Goal: Information Seeking & Learning: Learn about a topic

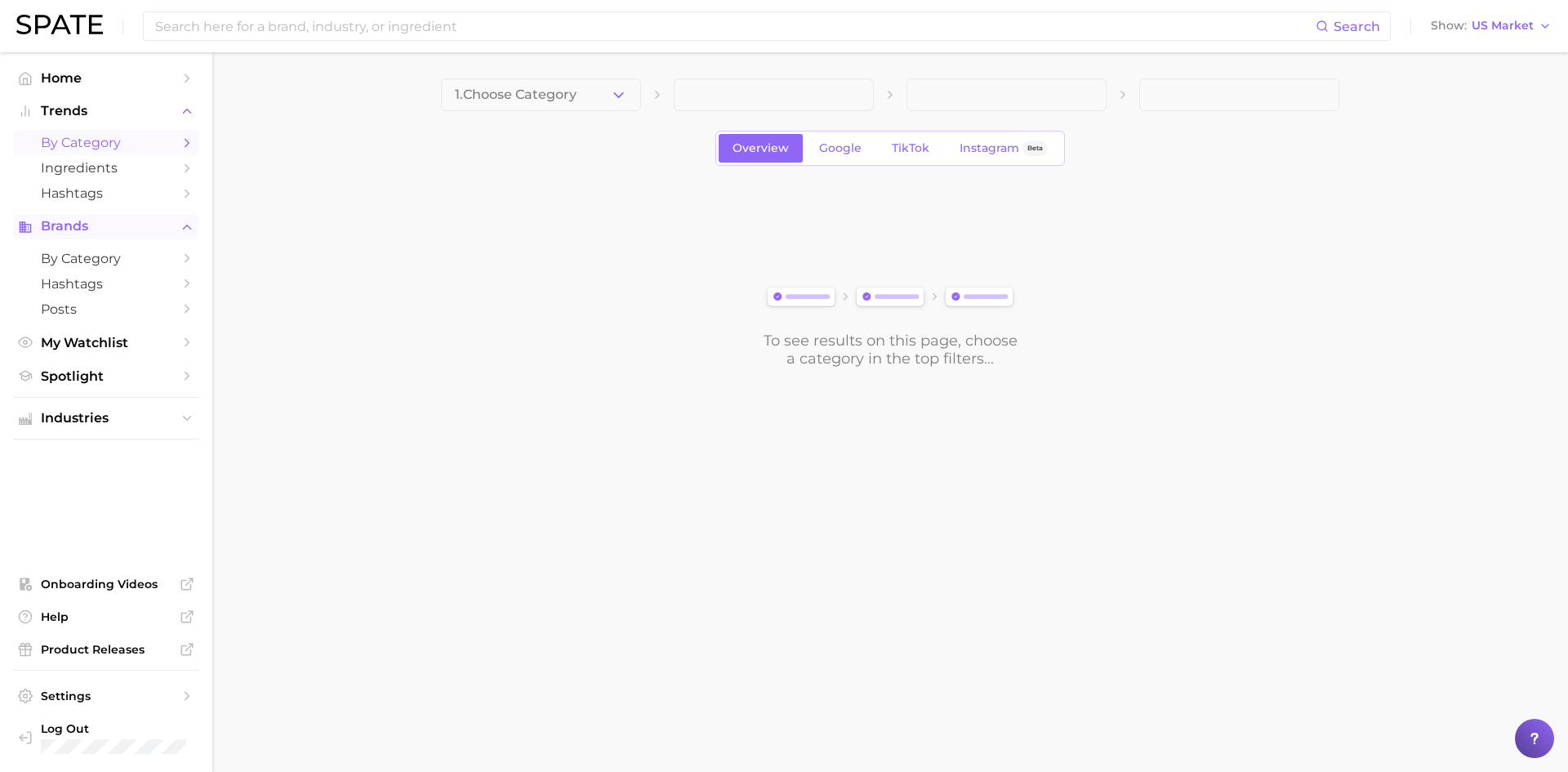
click at [77, 226] on span "Brands" at bounding box center [105, 226] width 131 height 15
click at [85, 257] on span "by Category" at bounding box center [105, 258] width 131 height 16
click at [632, 100] on button "Choose Category" at bounding box center [540, 94] width 200 height 33
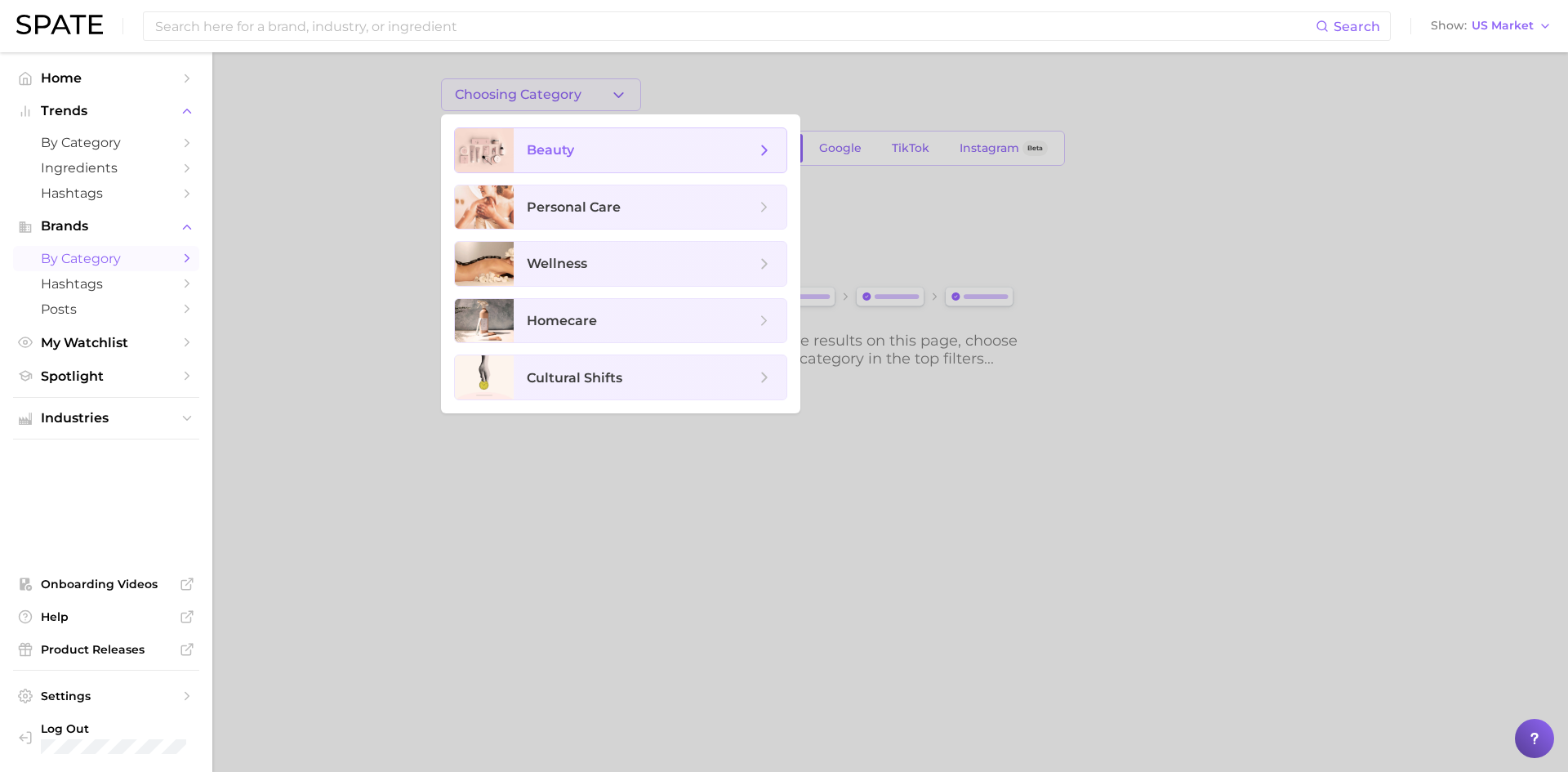
click at [558, 153] on span "beauty" at bounding box center [551, 149] width 47 height 16
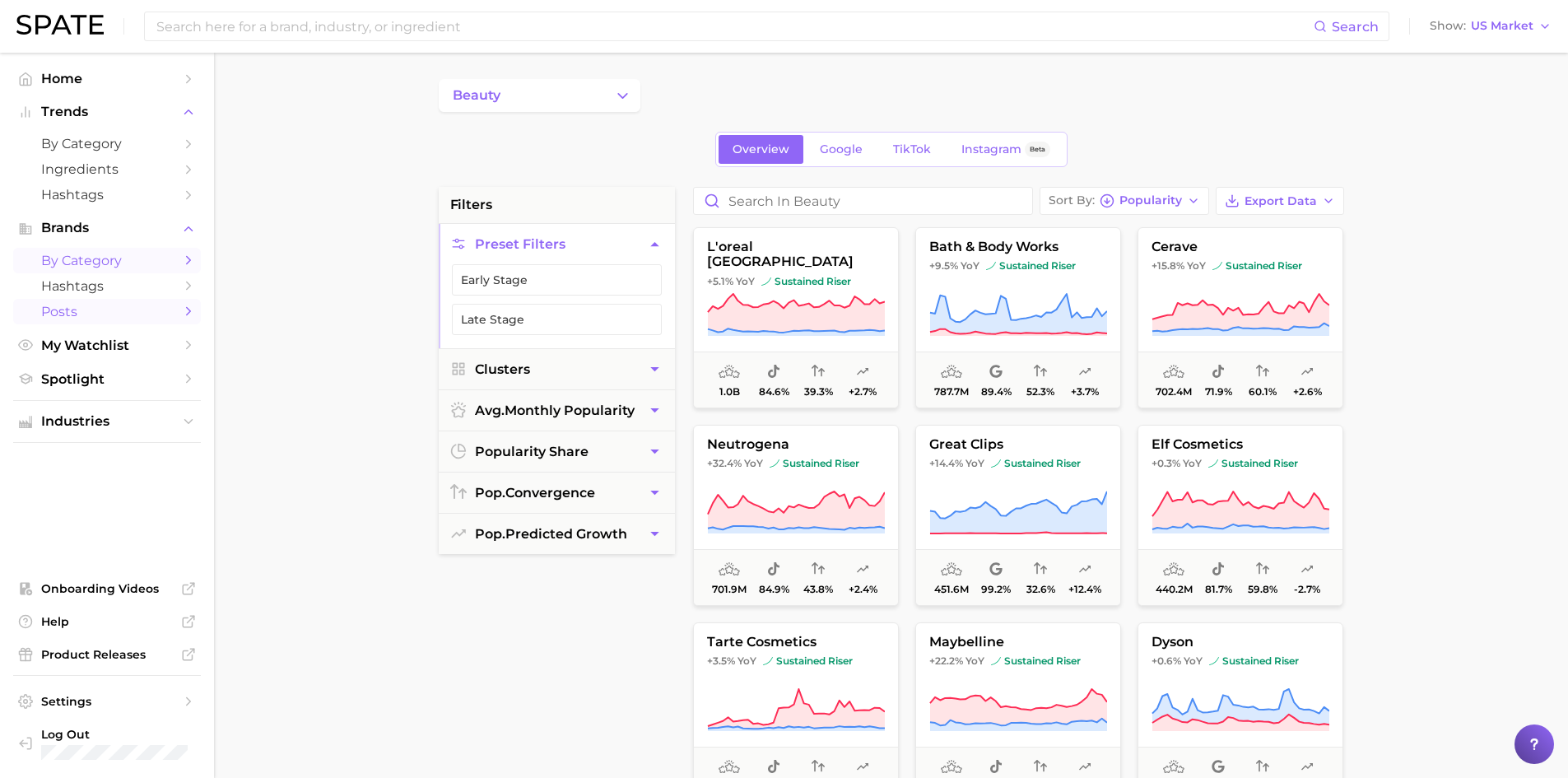
click at [66, 318] on span "Posts" at bounding box center [106, 311] width 132 height 16
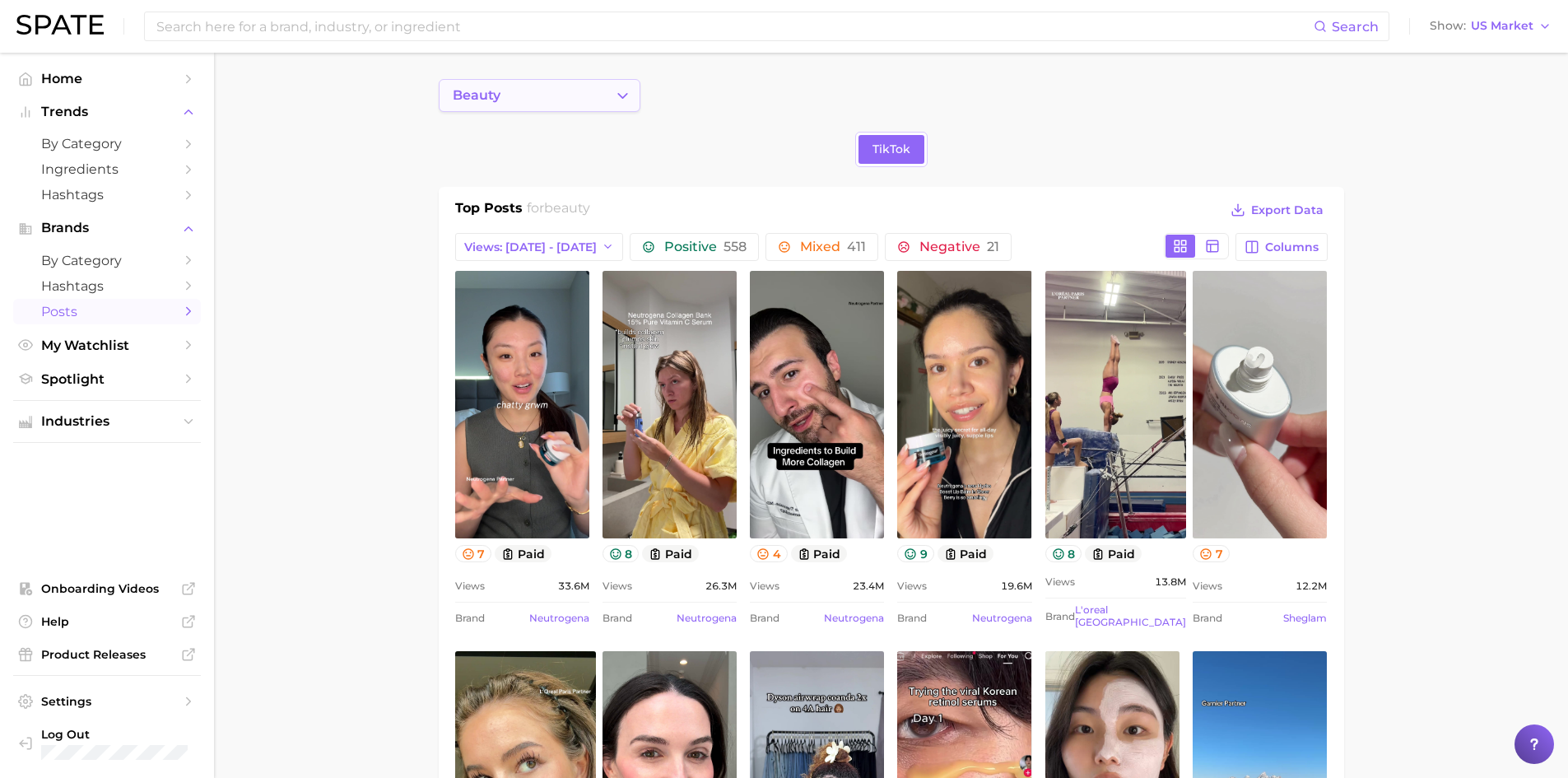
click at [640, 93] on button "beauty" at bounding box center [539, 95] width 202 height 33
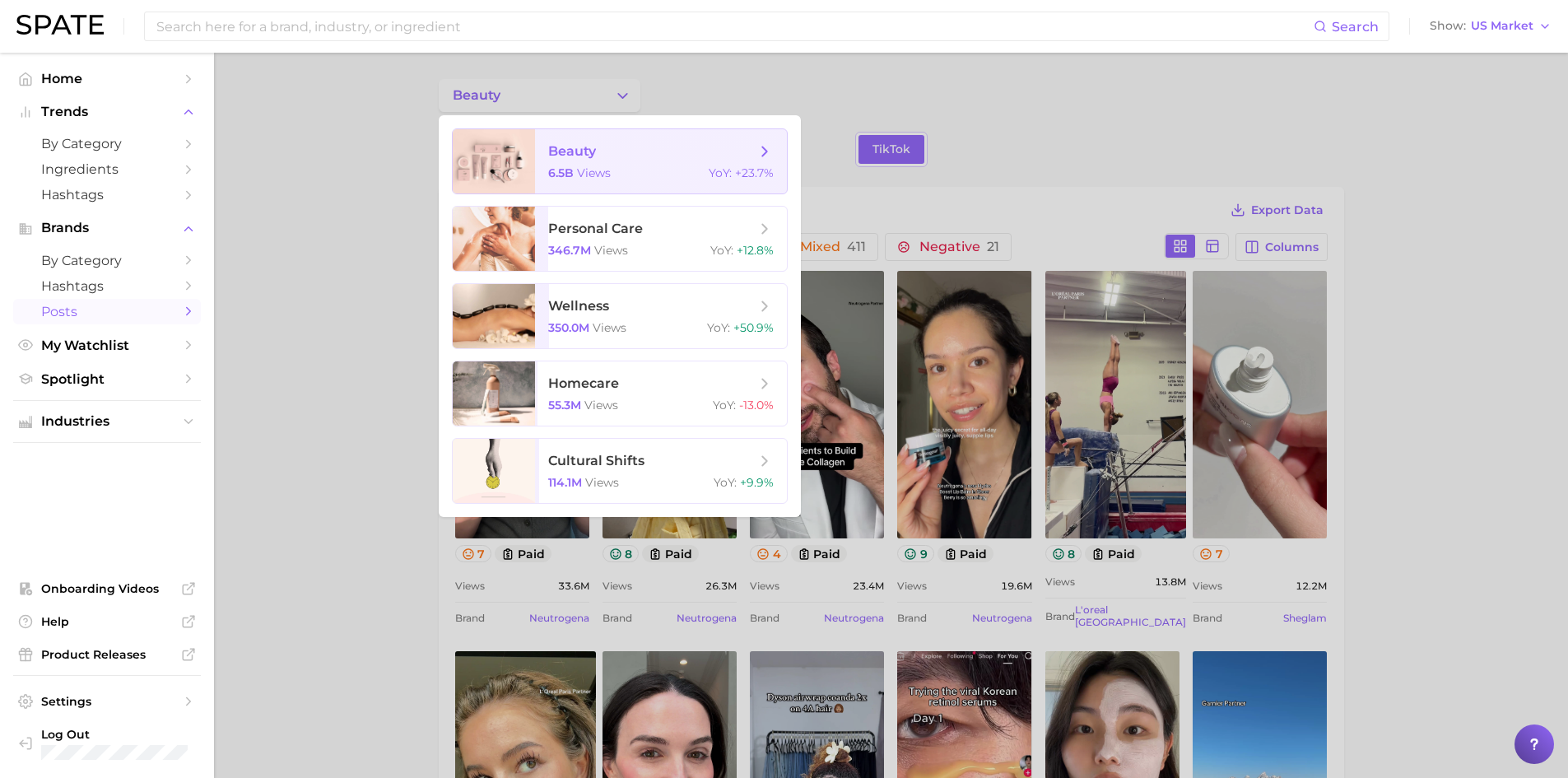
click at [620, 173] on div "6.5b views YoY : +23.7%" at bounding box center [661, 173] width 225 height 15
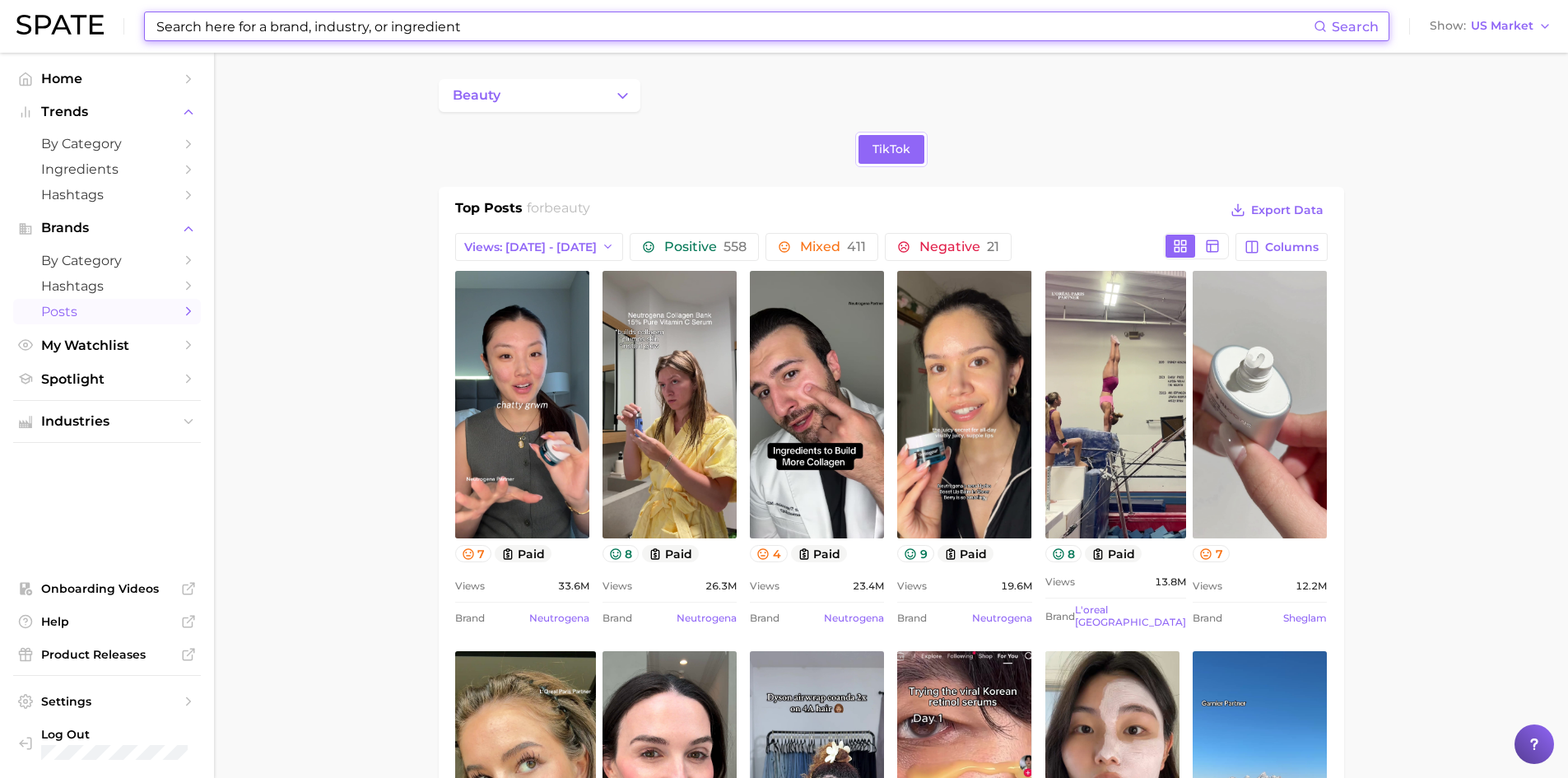
click at [278, 16] on input at bounding box center [734, 27] width 1159 height 28
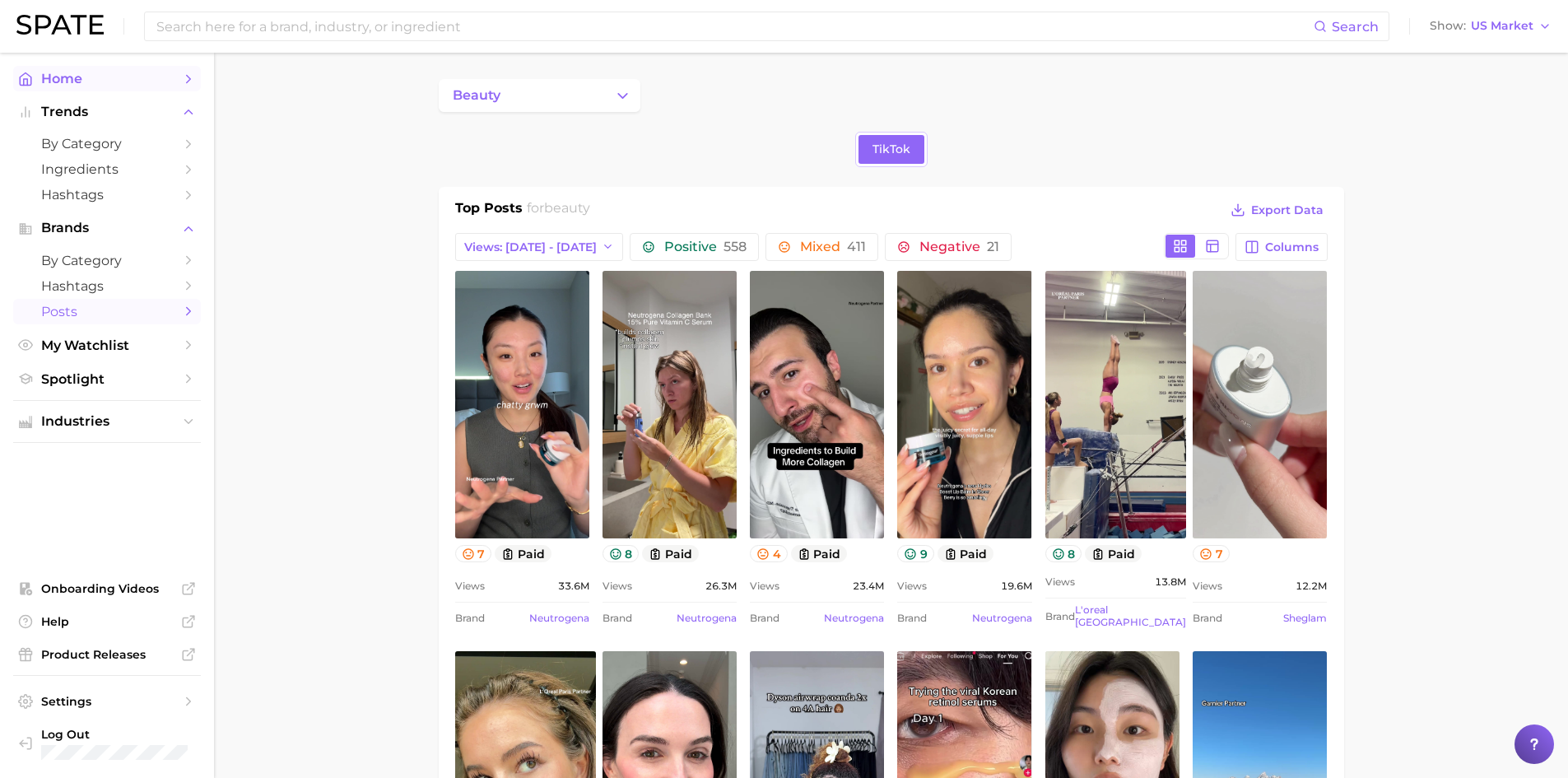
click at [67, 84] on span "Home" at bounding box center [106, 79] width 132 height 16
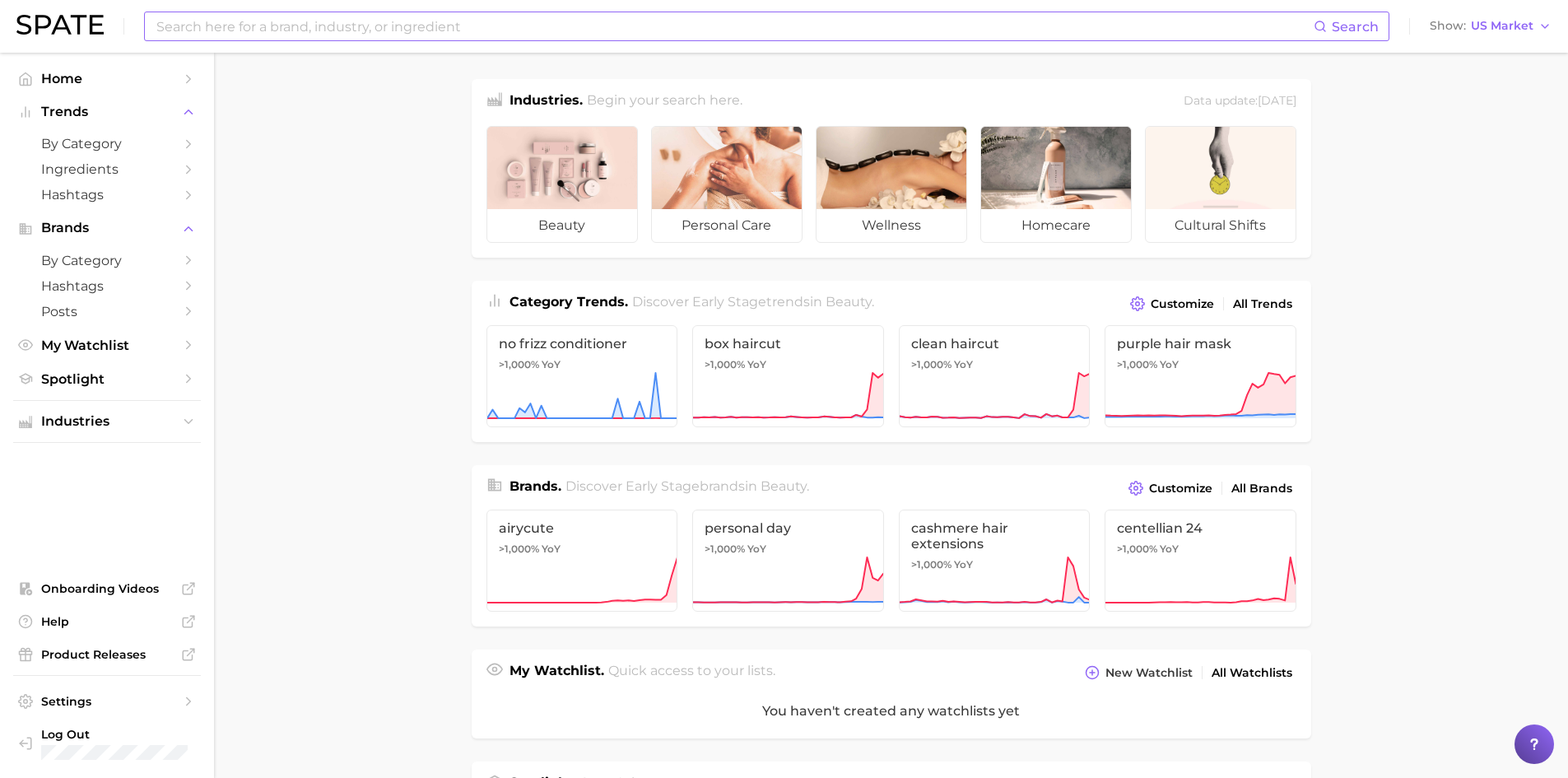
drag, startPoint x: 287, startPoint y: 16, endPoint x: 335, endPoint y: 12, distance: 48.2
click at [287, 18] on input at bounding box center [734, 27] width 1159 height 28
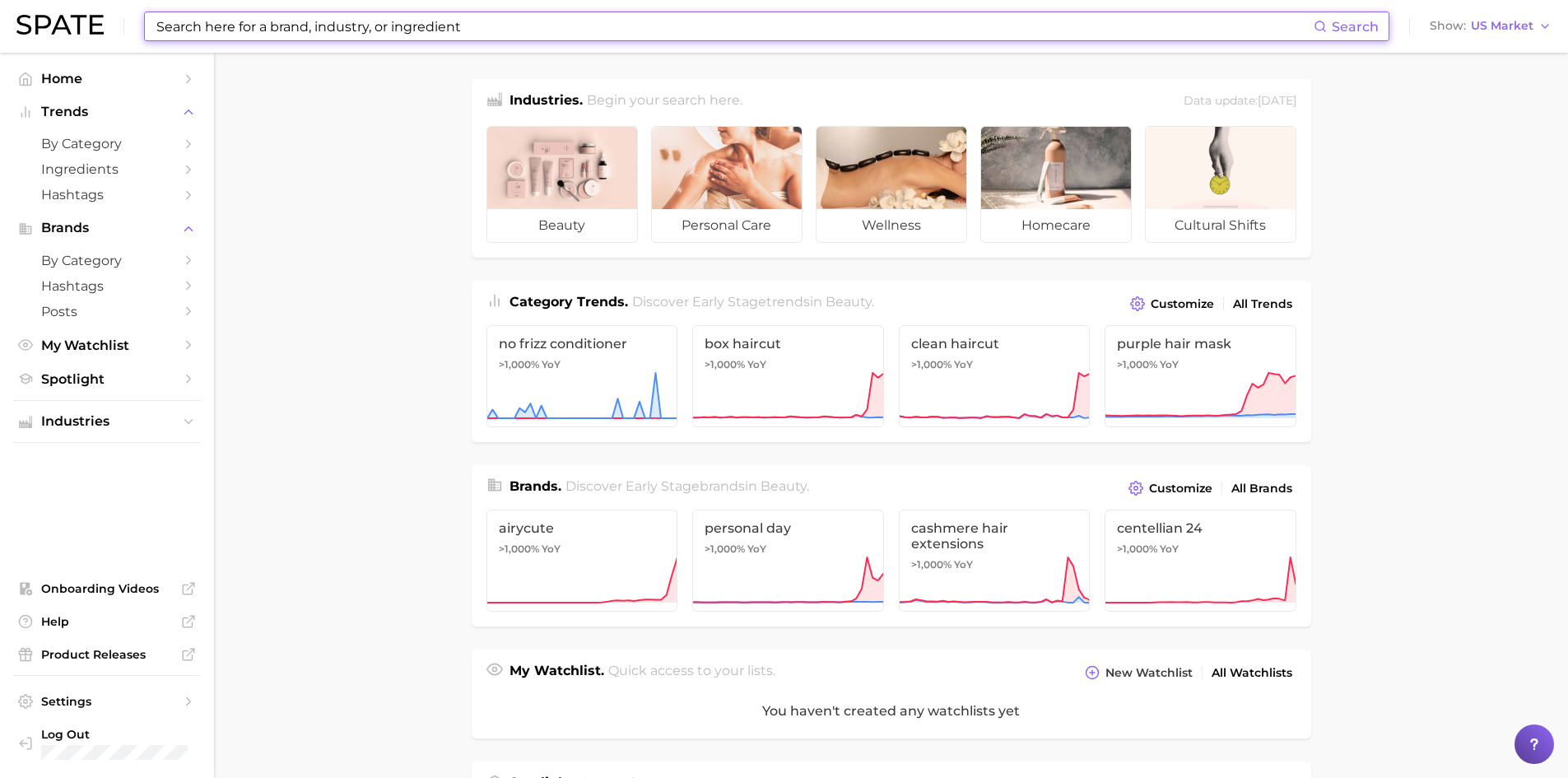
click at [543, 35] on input at bounding box center [734, 27] width 1159 height 28
paste input "Advanced Night Repair Eye Lift + Sculpt Eye Cream"
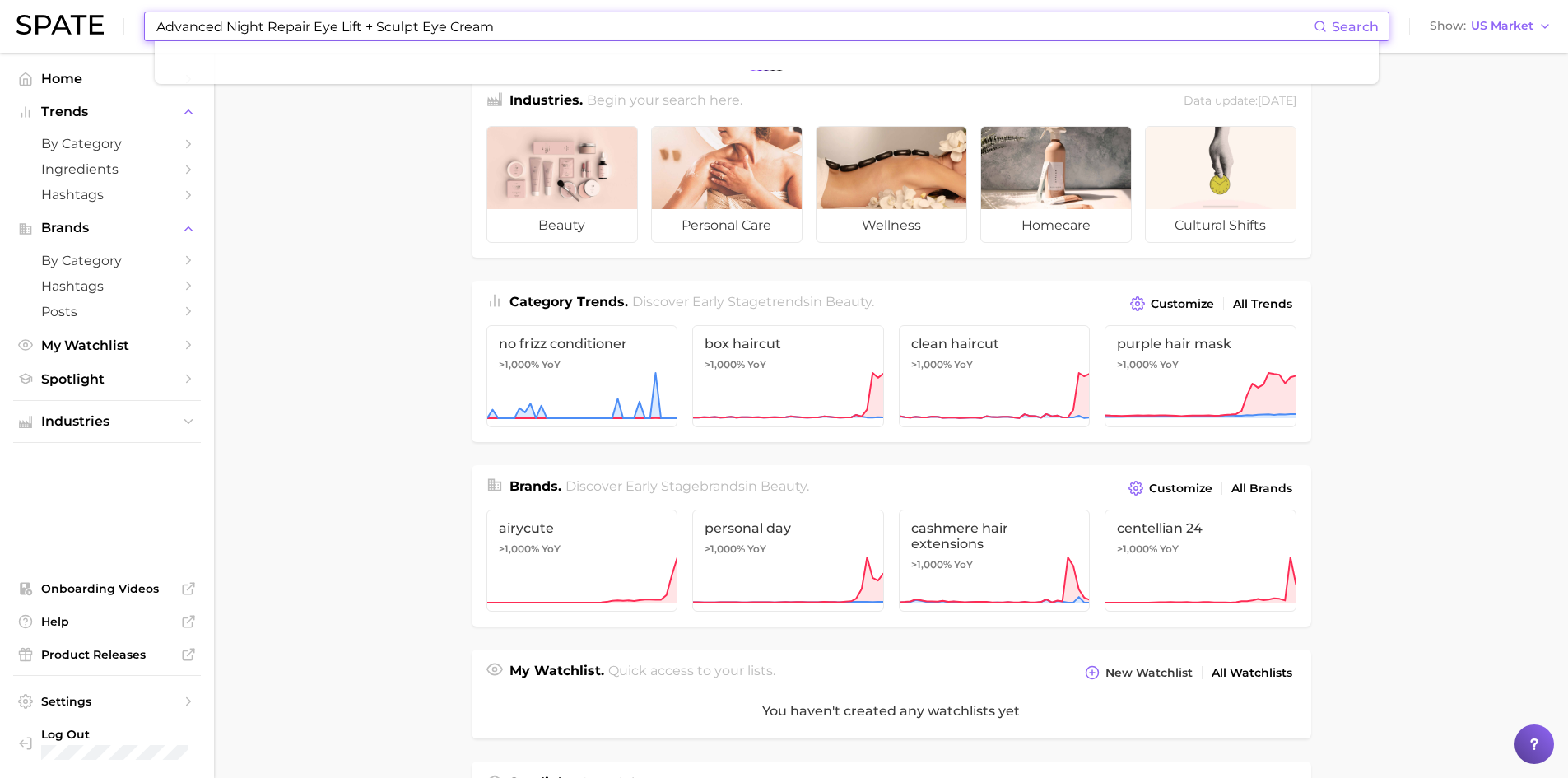
click at [542, 35] on input "Advanced Night Repair Eye Lift + Sculpt Eye Cream" at bounding box center [734, 27] width 1159 height 28
drag, startPoint x: 510, startPoint y: 27, endPoint x: 309, endPoint y: 34, distance: 201.1
click at [309, 34] on input "Advanced Night Repair Eye Lift + Sculpt Eye Cream" at bounding box center [734, 27] width 1159 height 28
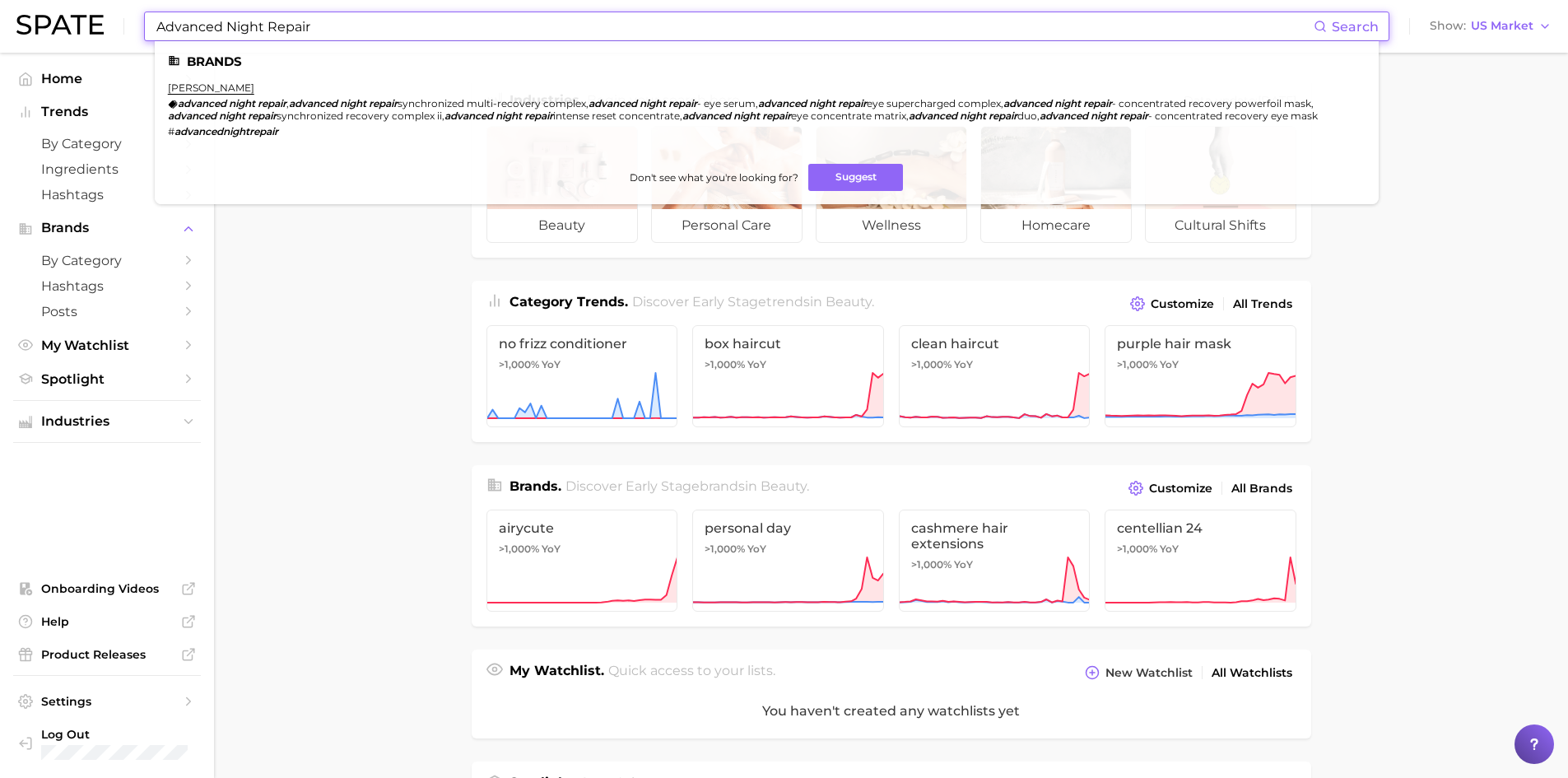
type input "Advanced Night Repair"
click at [192, 97] on li "[PERSON_NAME] advanced night repair , advanced night repair synchronized multi-…" at bounding box center [757, 109] width 1178 height 56
click at [188, 92] on link "[PERSON_NAME]" at bounding box center [210, 87] width 86 height 12
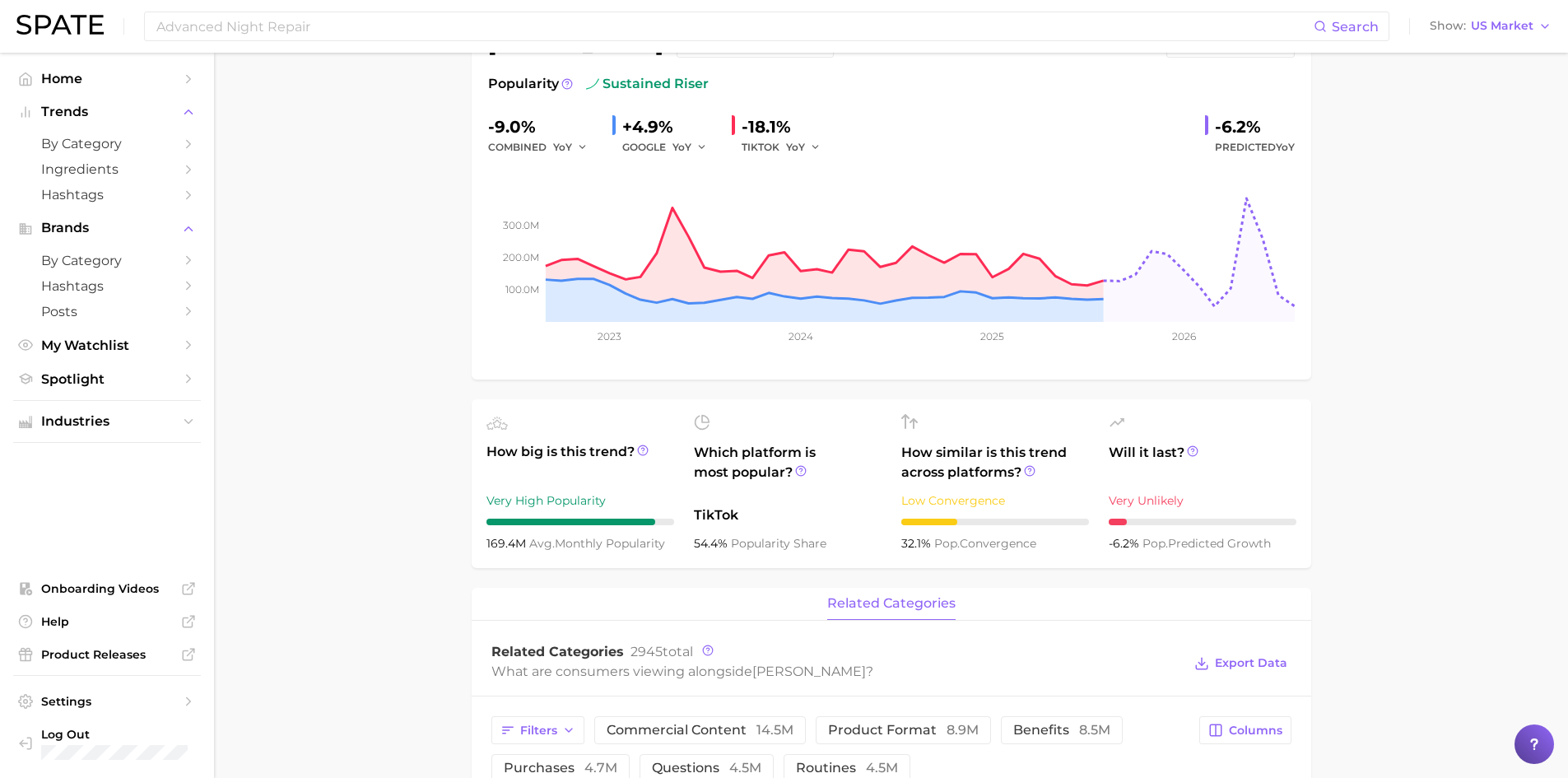
scroll to position [135, 0]
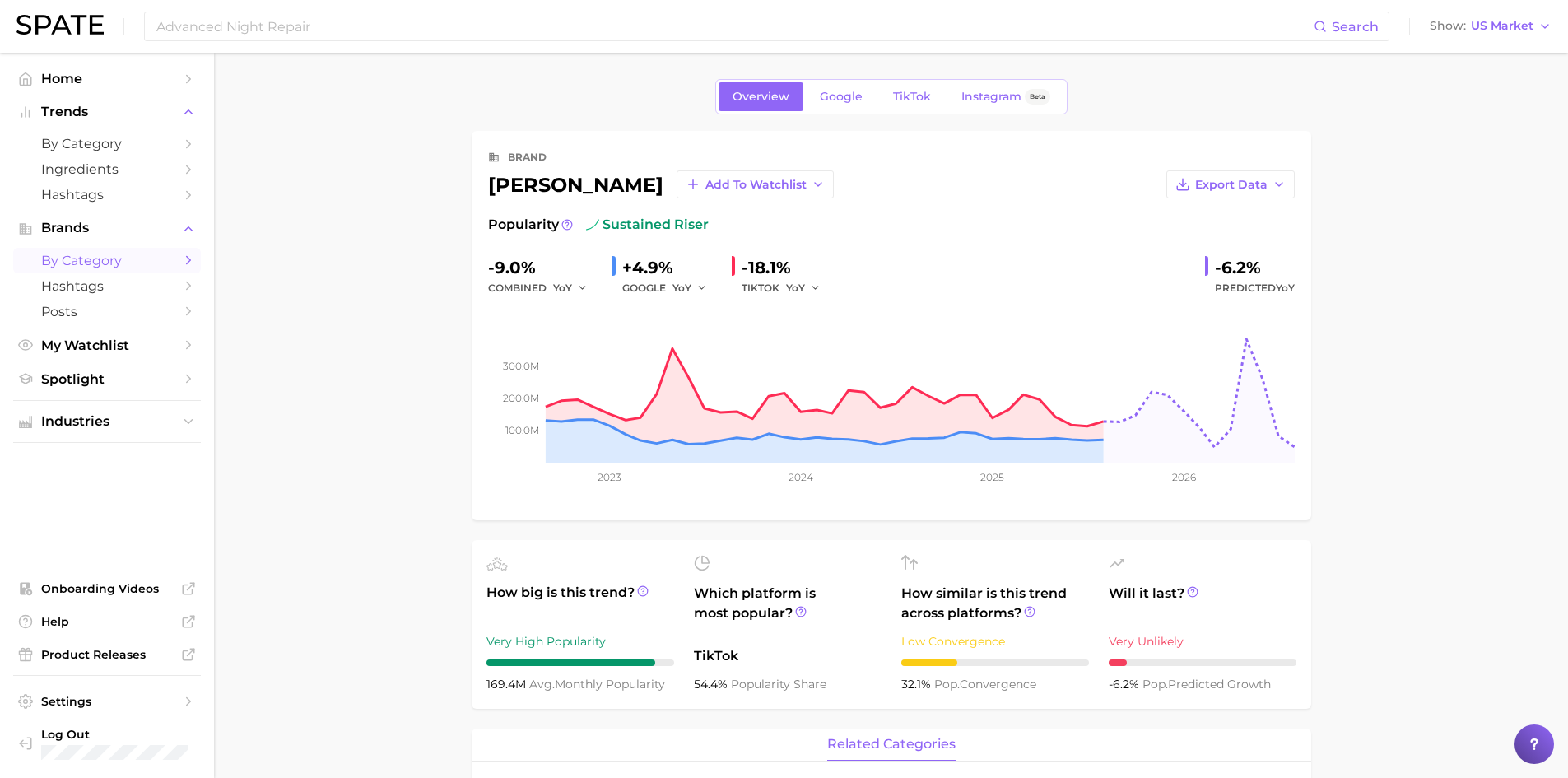
click at [101, 264] on span "by Category" at bounding box center [106, 260] width 132 height 16
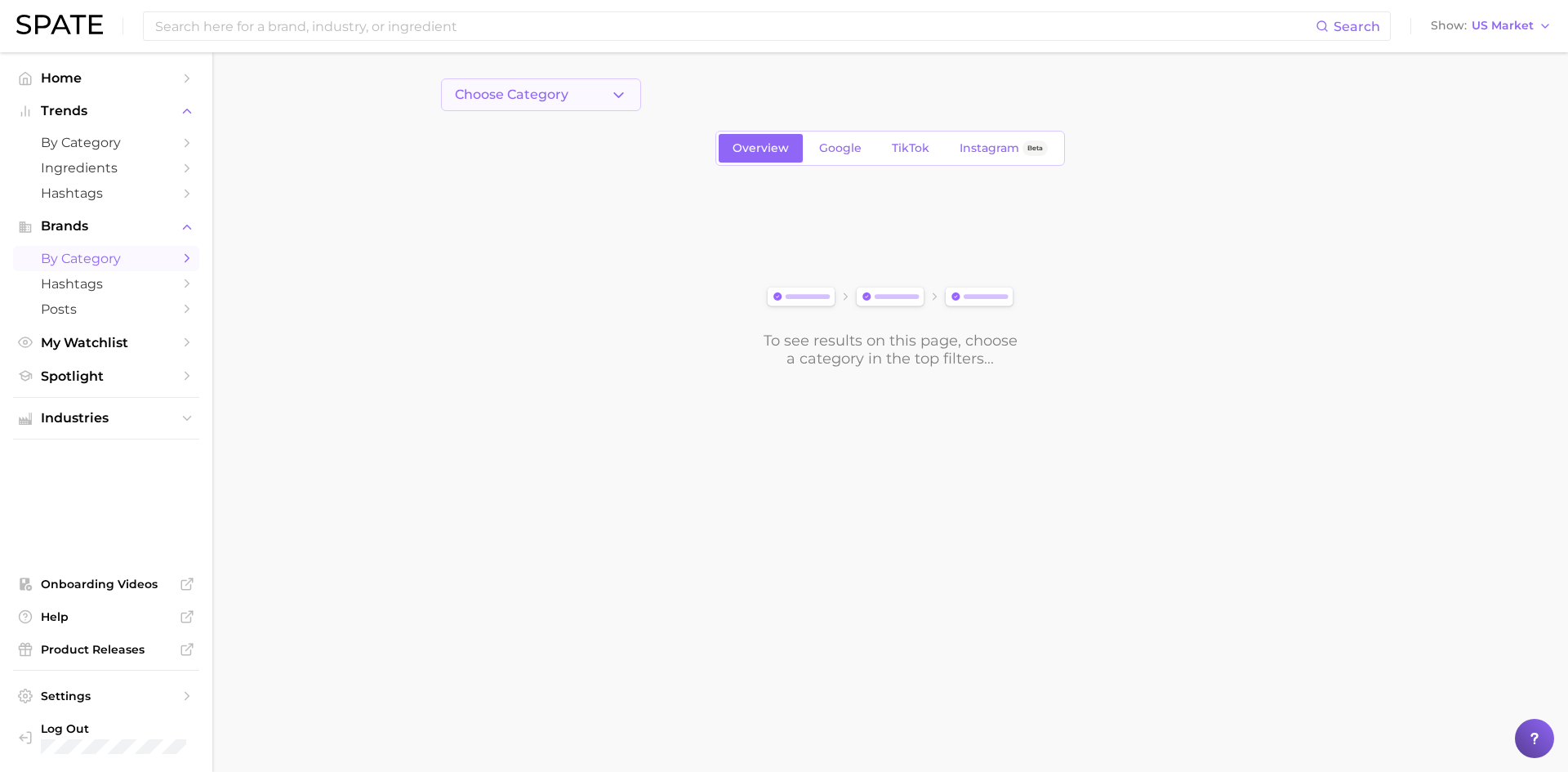
click at [622, 103] on button "Choose Category" at bounding box center [540, 94] width 200 height 33
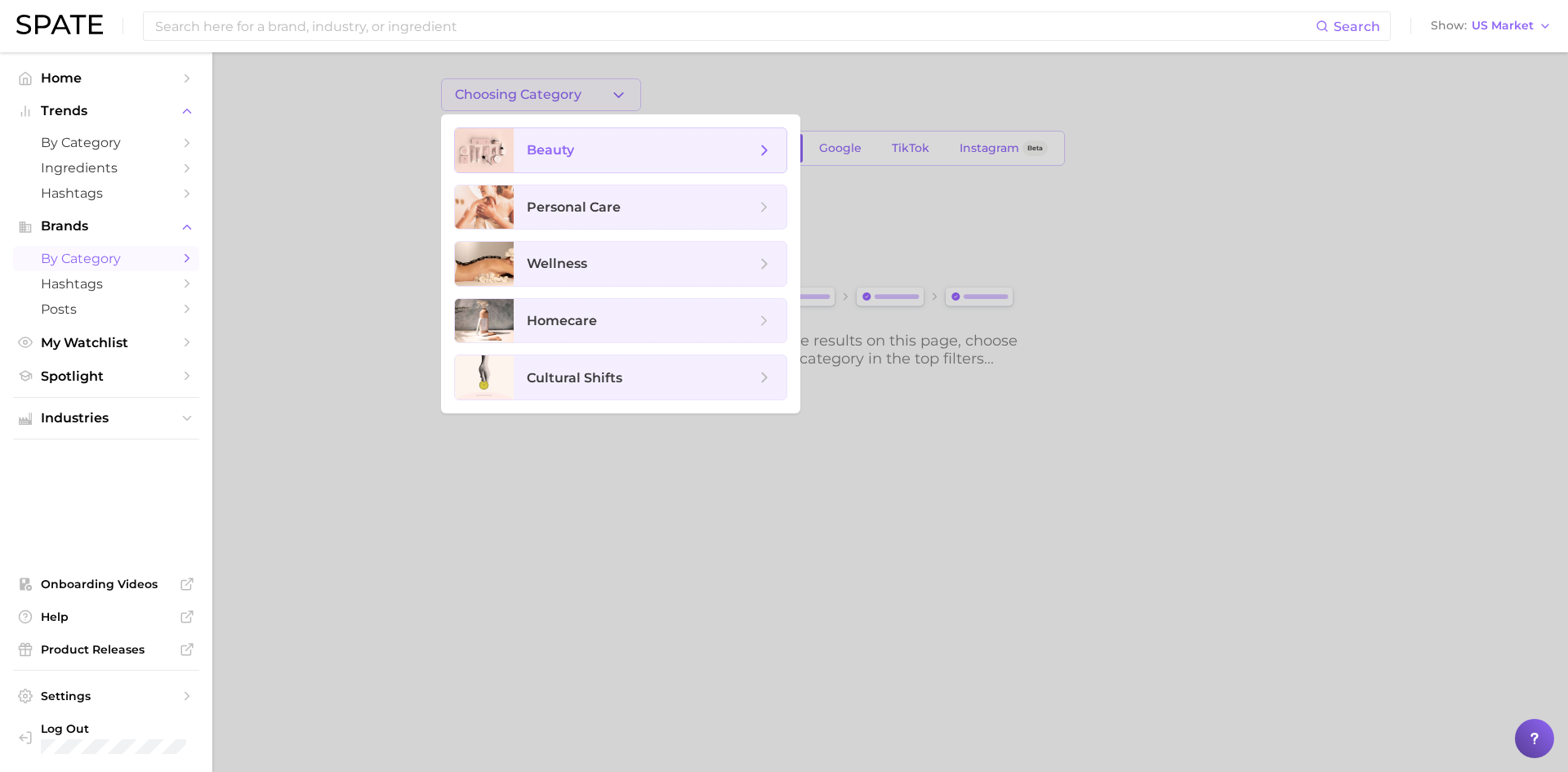
click at [603, 166] on span "beauty" at bounding box center [650, 149] width 272 height 44
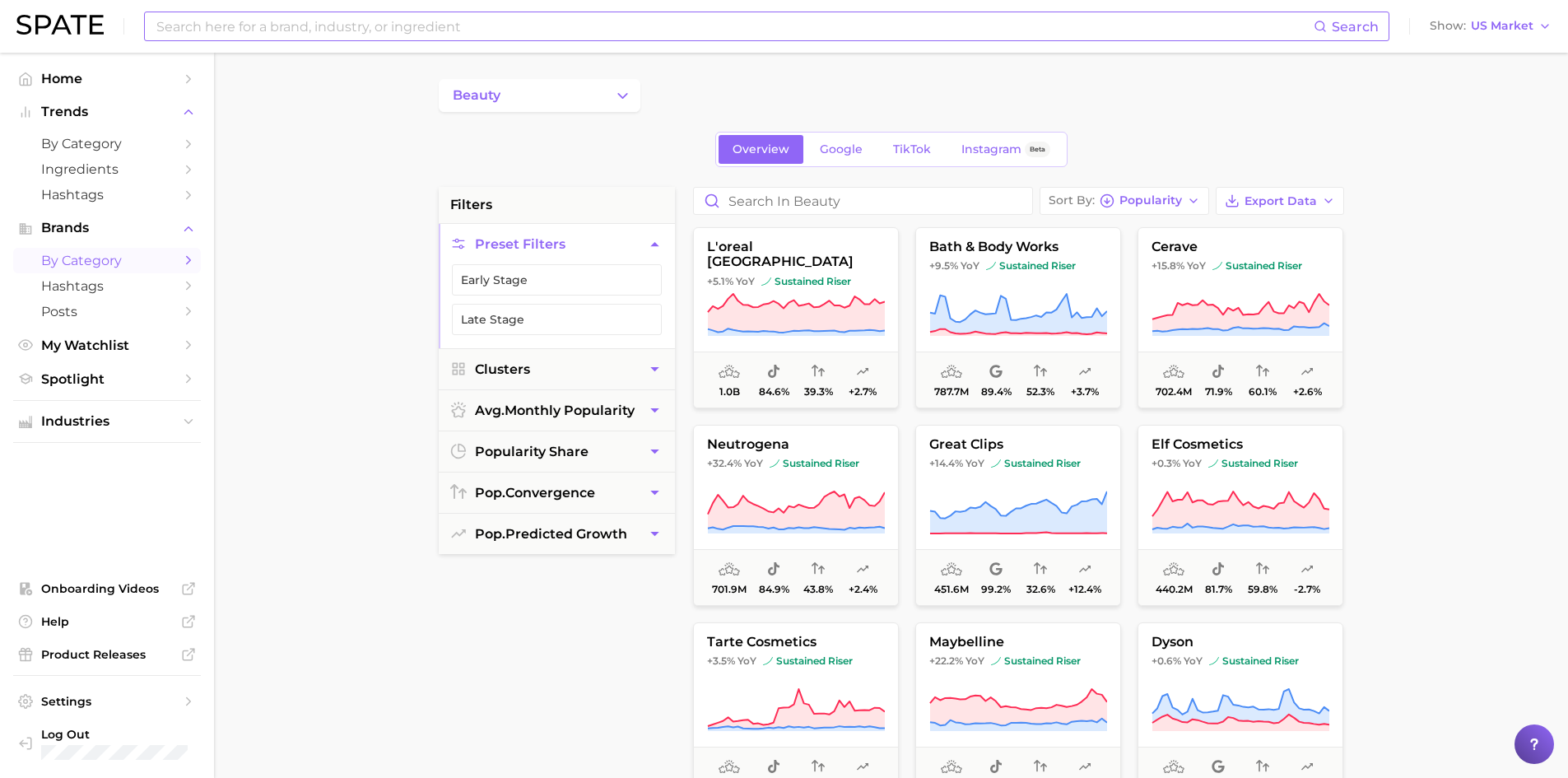
click at [444, 31] on input at bounding box center [734, 27] width 1159 height 28
type input "[PERSON_NAME]"
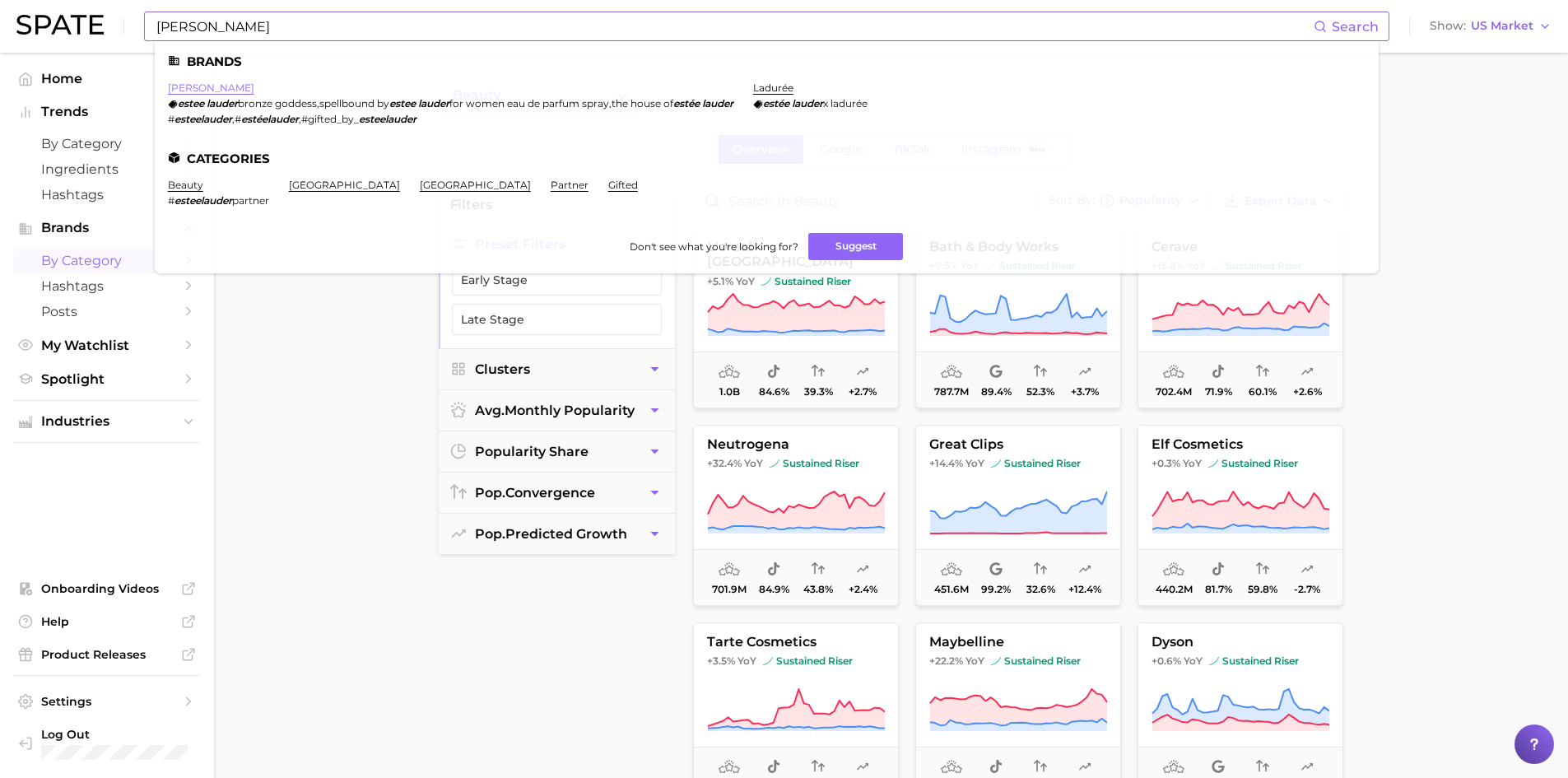
click at [205, 89] on link "[PERSON_NAME]" at bounding box center [210, 87] width 86 height 12
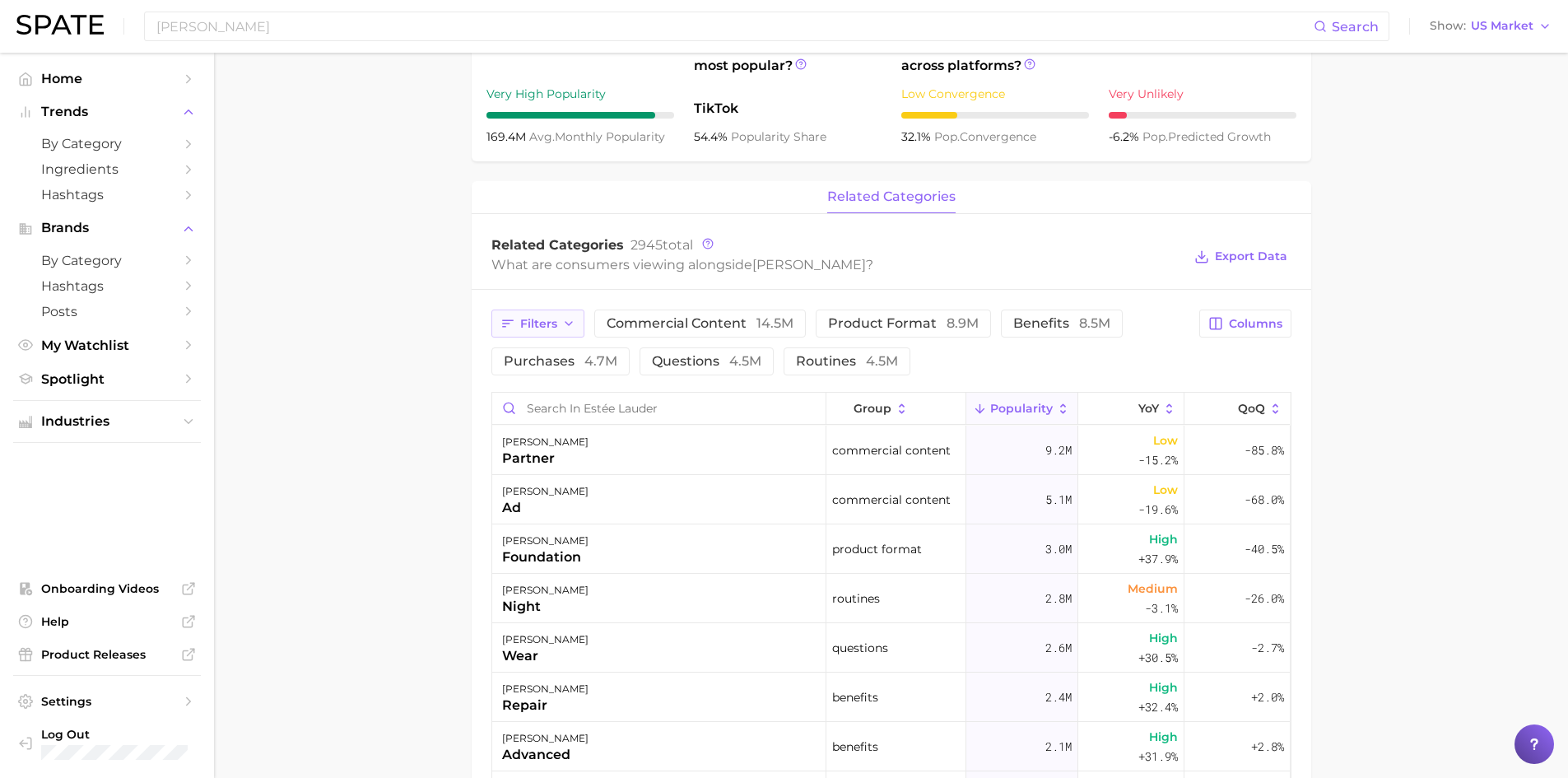
click at [552, 323] on span "Filters" at bounding box center [538, 324] width 37 height 14
